Goal: Download file/media

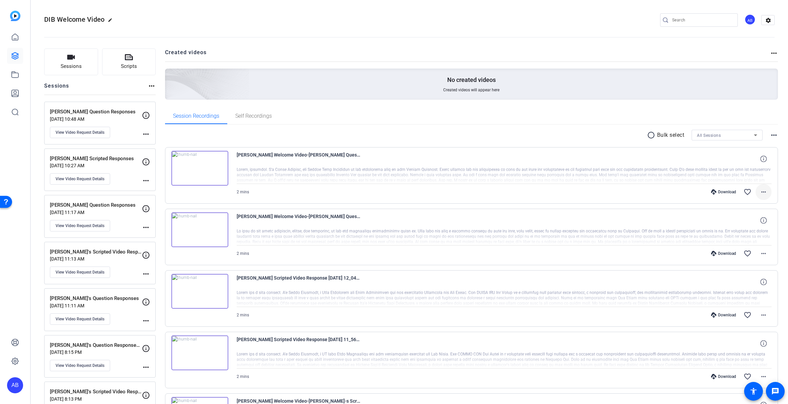
click at [764, 193] on mat-icon "more_horiz" at bounding box center [763, 192] width 8 height 8
click at [747, 224] on span "Download MP4" at bounding box center [746, 223] width 40 height 8
drag, startPoint x: 727, startPoint y: 236, endPoint x: 727, endPoint y: 253, distance: 17.4
click at [727, 236] on div at bounding box center [504, 237] width 535 height 17
click at [761, 253] on mat-icon "more_horiz" at bounding box center [763, 254] width 8 height 8
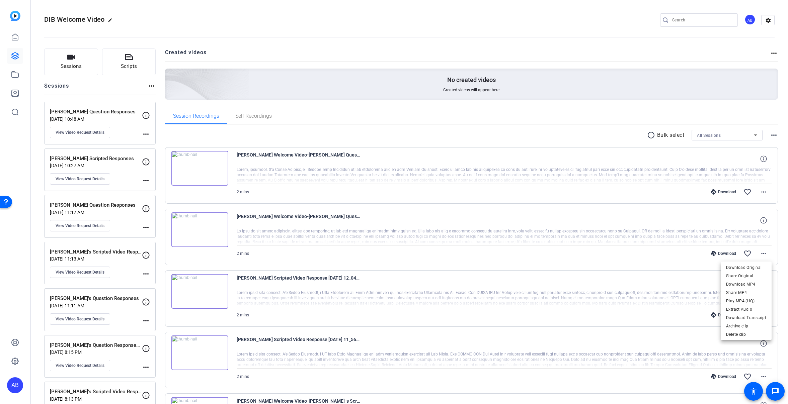
click at [744, 286] on span "Download MP4" at bounding box center [746, 284] width 40 height 8
click at [198, 170] on img at bounding box center [199, 168] width 57 height 35
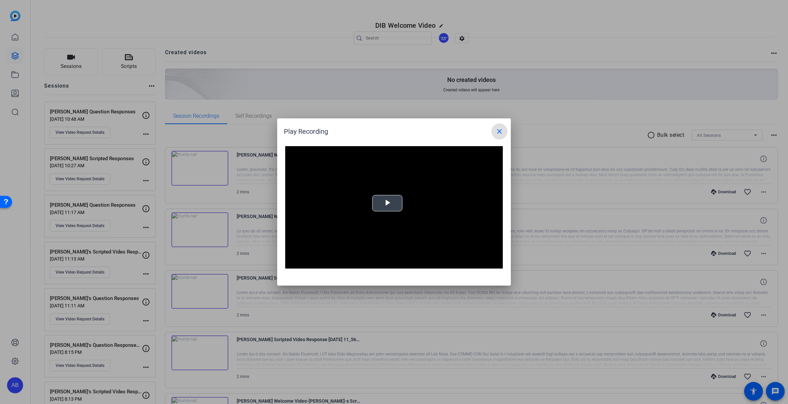
click at [387, 203] on span "Video Player" at bounding box center [387, 203] width 0 height 0
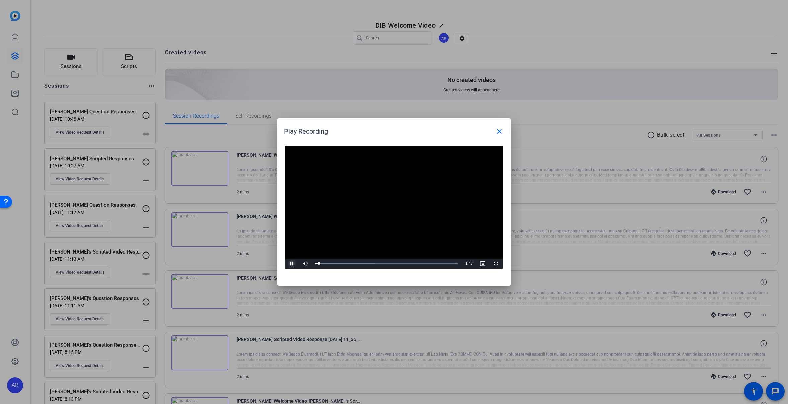
click at [293, 264] on span "Video Player" at bounding box center [291, 264] width 13 height 0
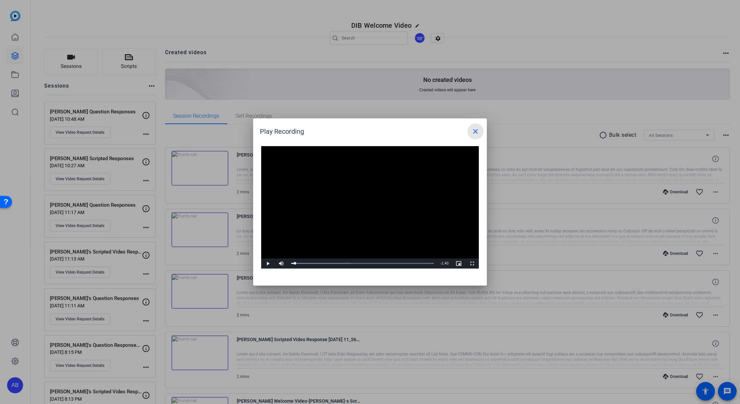
drag, startPoint x: 479, startPoint y: 134, endPoint x: 457, endPoint y: 157, distance: 32.0
click at [479, 134] on span at bounding box center [475, 131] width 16 height 16
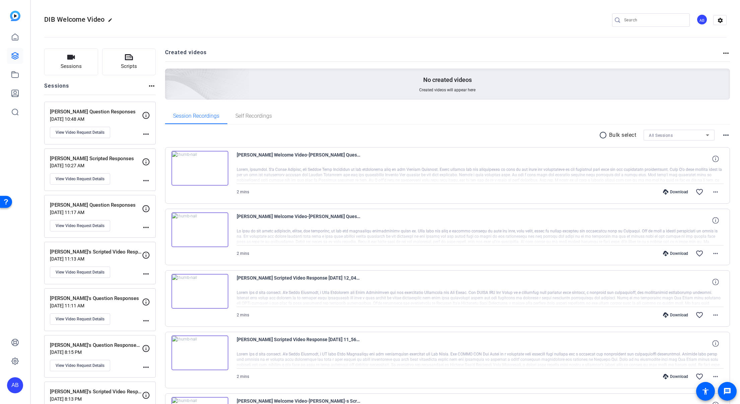
click at [198, 292] on img at bounding box center [199, 291] width 57 height 35
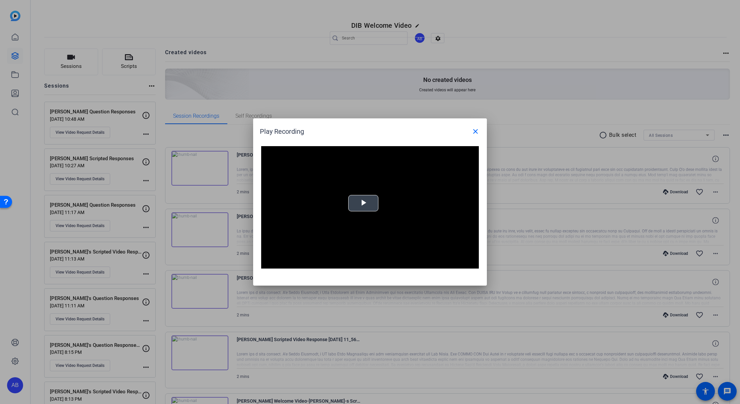
click at [363, 203] on span "Video Player" at bounding box center [363, 203] width 0 height 0
drag, startPoint x: 476, startPoint y: 132, endPoint x: 517, endPoint y: 200, distance: 79.9
click at [476, 132] on mat-icon "close" at bounding box center [475, 131] width 8 height 8
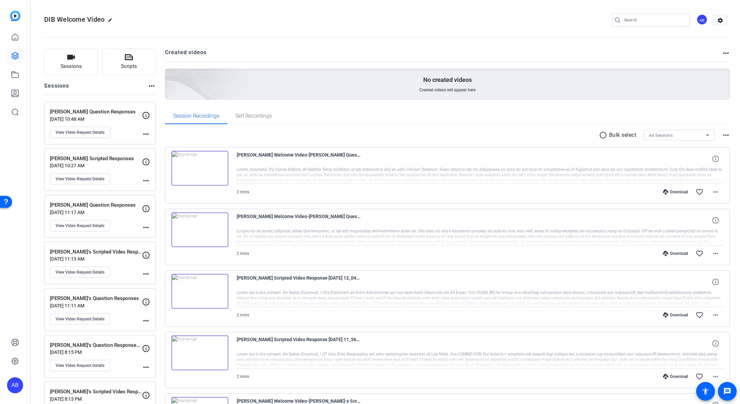
click at [622, 297] on div at bounding box center [480, 298] width 487 height 17
drag, startPoint x: 679, startPoint y: 293, endPoint x: 692, endPoint y: 297, distance: 13.8
click at [680, 294] on div at bounding box center [480, 298] width 487 height 17
click at [702, 304] on div at bounding box center [480, 298] width 487 height 17
click at [714, 284] on icon at bounding box center [715, 282] width 6 height 6
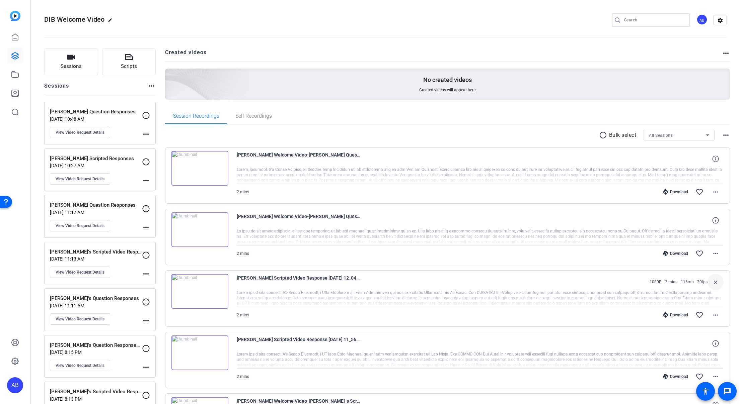
click at [699, 293] on div at bounding box center [480, 298] width 487 height 17
click at [654, 302] on div at bounding box center [480, 298] width 487 height 17
click at [714, 316] on mat-icon "more_horiz" at bounding box center [715, 315] width 8 height 8
click at [703, 377] on span "Download Transcript" at bounding box center [698, 379] width 40 height 8
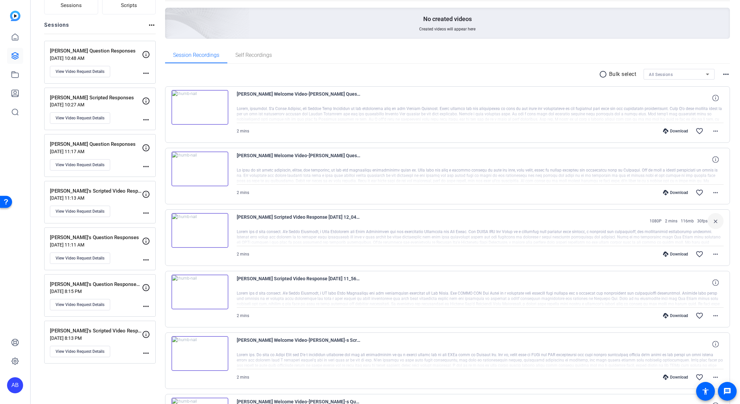
scroll to position [165, 0]
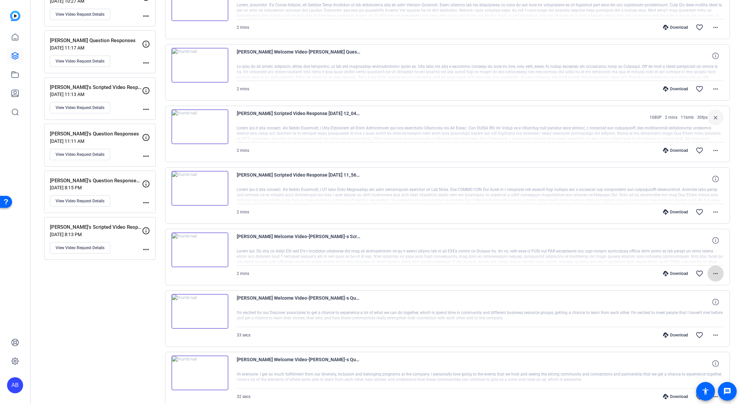
click at [714, 274] on mat-icon "more_horiz" at bounding box center [715, 274] width 8 height 8
click at [696, 339] on span "Download Transcript" at bounding box center [698, 338] width 40 height 8
click at [200, 128] on img at bounding box center [199, 126] width 57 height 35
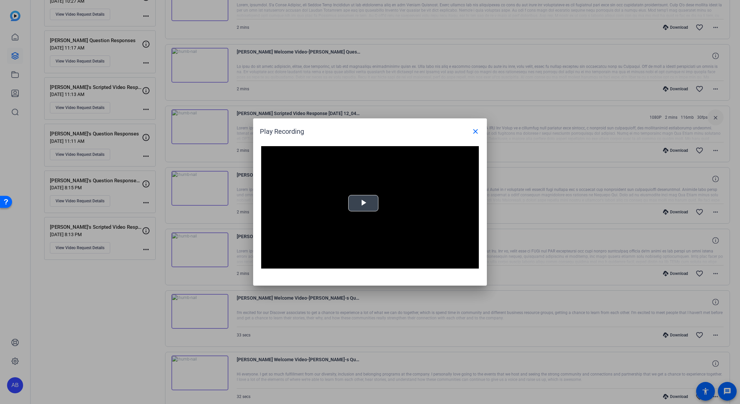
drag, startPoint x: 371, startPoint y: 204, endPoint x: 369, endPoint y: 222, distance: 17.2
click at [363, 203] on span "Video Player" at bounding box center [363, 203] width 0 height 0
click at [326, 264] on div "Loaded : 100.00% 0:30 0:00" at bounding box center [362, 264] width 142 height 2
click at [340, 264] on div "Loaded : 100.00% 0:42 0:33" at bounding box center [362, 264] width 149 height 10
click at [351, 264] on div "Loaded : 100.00% 0:52 0:44" at bounding box center [362, 264] width 142 height 2
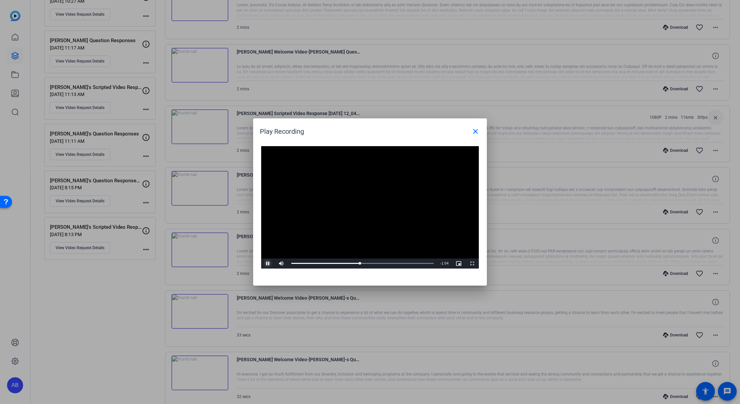
click at [268, 264] on span "Video Player" at bounding box center [267, 264] width 13 height 0
drag, startPoint x: 474, startPoint y: 132, endPoint x: 456, endPoint y: 163, distance: 36.4
click at [474, 132] on mat-icon "close" at bounding box center [475, 131] width 8 height 8
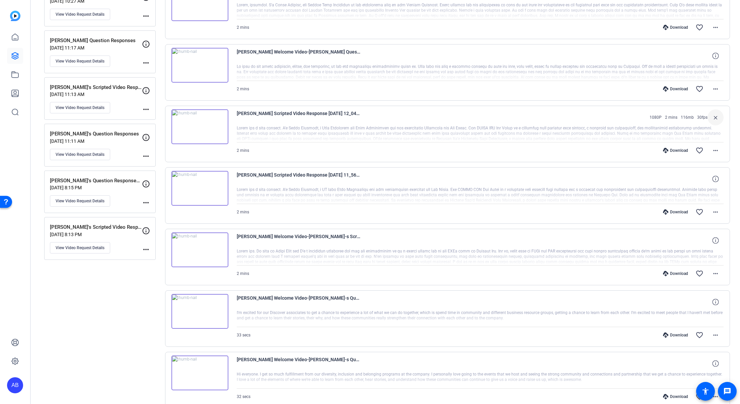
click at [206, 257] on img at bounding box center [199, 250] width 57 height 35
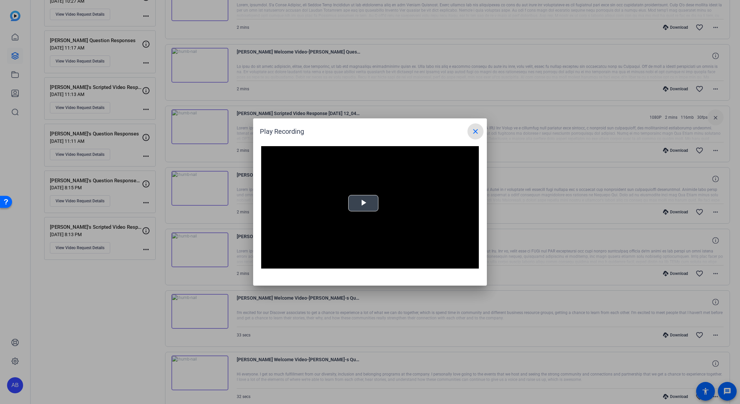
click at [363, 203] on span "Video Player" at bounding box center [363, 203] width 0 height 0
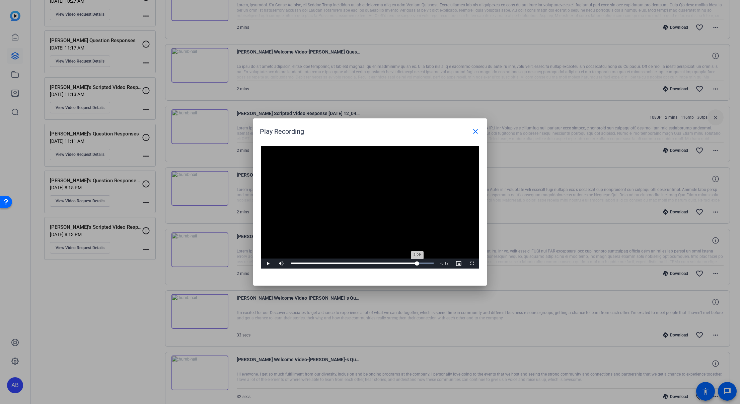
click at [417, 264] on div "Loaded : 100.00% 2:09 2:09" at bounding box center [362, 264] width 142 height 2
click at [413, 263] on div "Loaded : 100.00% 2:05 2:22" at bounding box center [362, 264] width 142 height 2
click at [403, 263] on div "Loaded : 100.00% 1:55 1:55" at bounding box center [362, 264] width 142 height 2
click at [397, 264] on div "Loaded : 100.00% 1:49 1:49" at bounding box center [362, 264] width 142 height 2
click at [268, 264] on span "Video Player" at bounding box center [267, 264] width 13 height 0
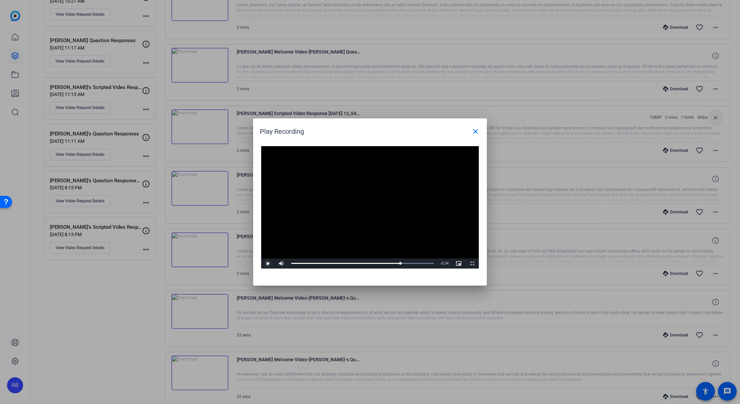
click at [267, 264] on span "Video Player" at bounding box center [267, 264] width 13 height 0
drag, startPoint x: 268, startPoint y: 263, endPoint x: 285, endPoint y: 282, distance: 25.3
click at [268, 264] on span "Video Player" at bounding box center [267, 264] width 13 height 0
